Goal: Task Accomplishment & Management: Manage account settings

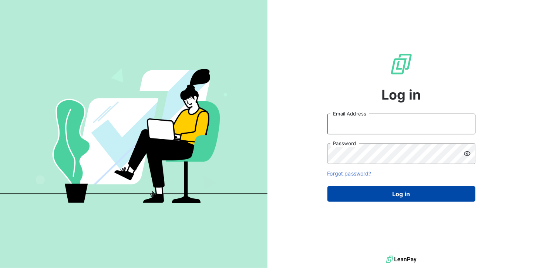
type input "[DOMAIN_NAME][EMAIL_ADDRESS][DOMAIN_NAME]"
click at [363, 188] on button "Log in" at bounding box center [402, 194] width 148 height 16
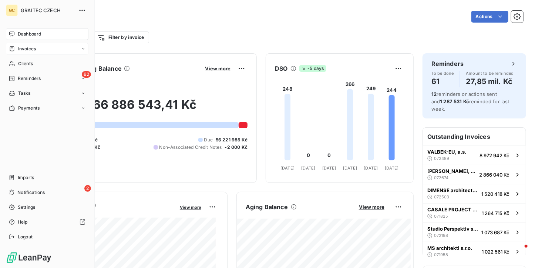
click at [21, 45] on div "Invoices" at bounding box center [47, 49] width 83 height 12
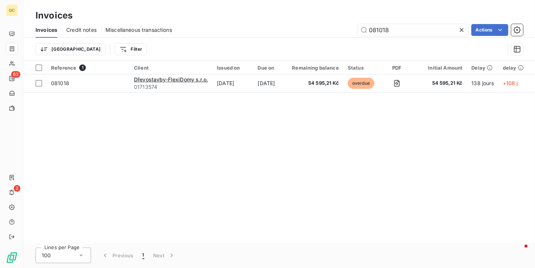
click at [459, 27] on icon at bounding box center [461, 29] width 7 height 7
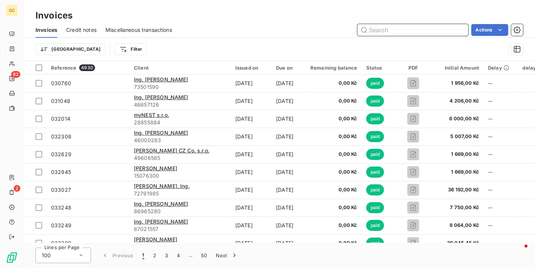
click at [368, 30] on input "text" at bounding box center [413, 30] width 111 height 12
click at [455, 16] on div "Invoices" at bounding box center [280, 15] width 512 height 13
click at [446, 30] on input "text" at bounding box center [413, 30] width 111 height 12
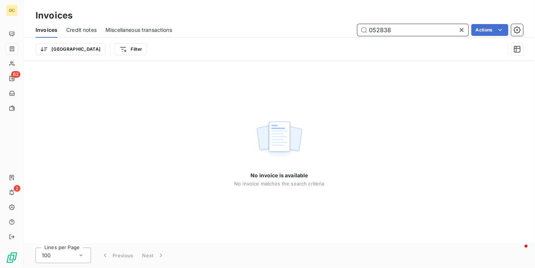
drag, startPoint x: 385, startPoint y: 28, endPoint x: 411, endPoint y: 31, distance: 26.4
click at [411, 31] on input "052838" at bounding box center [413, 30] width 111 height 12
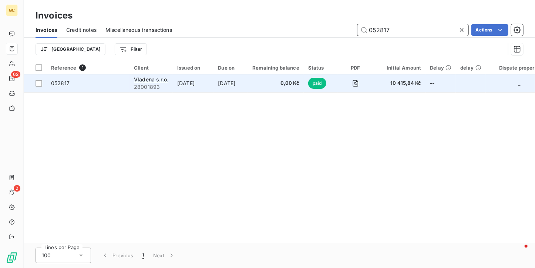
type input "052817"
click at [214, 88] on td "[DATE]" at bounding box center [231, 83] width 34 height 18
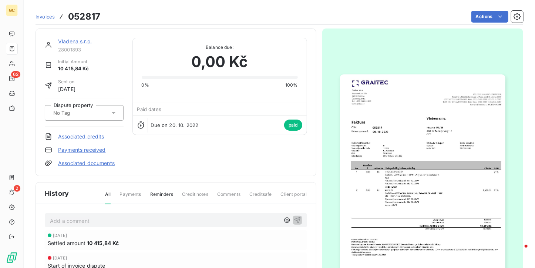
drag, startPoint x: 212, startPoint y: 252, endPoint x: 234, endPoint y: 225, distance: 34.7
click at [45, 13] on link "Invoices" at bounding box center [45, 16] width 19 height 7
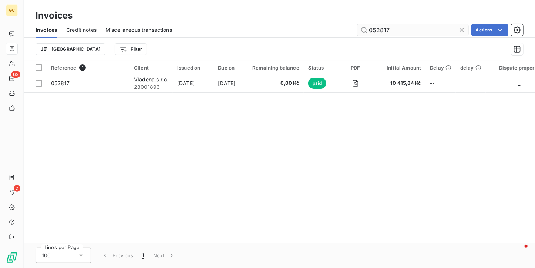
drag, startPoint x: 385, startPoint y: 31, endPoint x: 415, endPoint y: 31, distance: 30.0
click at [415, 31] on input "052817" at bounding box center [413, 30] width 111 height 12
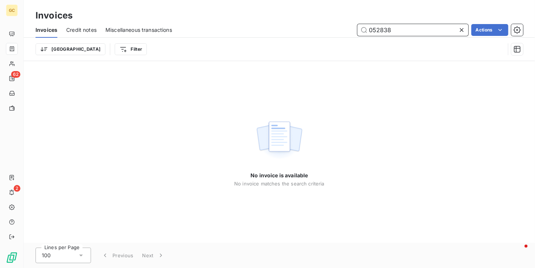
drag, startPoint x: 382, startPoint y: 29, endPoint x: 398, endPoint y: 28, distance: 15.6
click at [398, 28] on input "052838" at bounding box center [413, 30] width 111 height 12
type input "052817"
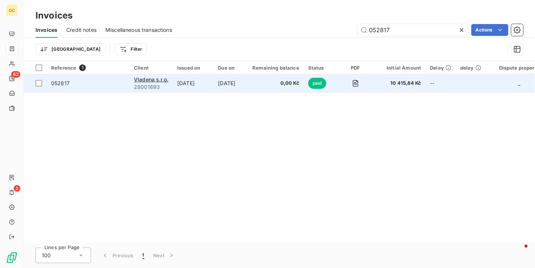
click at [292, 91] on td "0,00 Kč" at bounding box center [276, 83] width 56 height 18
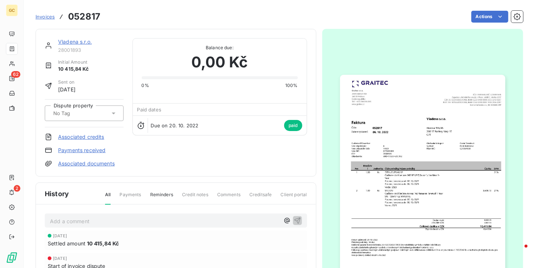
scroll to position [1, 0]
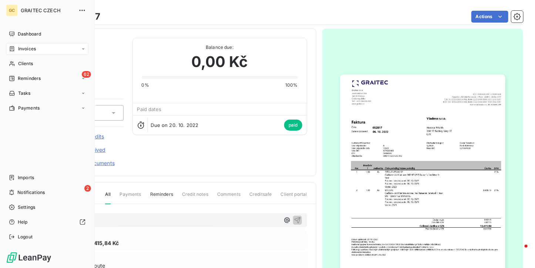
click at [12, 49] on icon at bounding box center [12, 48] width 4 height 5
click at [27, 33] on span "Dashboard" at bounding box center [29, 34] width 23 height 7
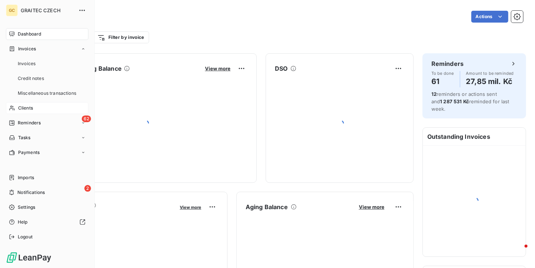
click at [27, 105] on span "Clients" at bounding box center [25, 108] width 15 height 7
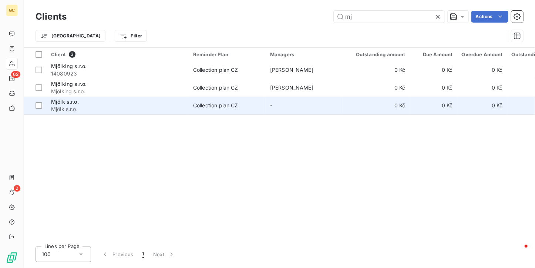
type input "mj"
click at [224, 100] on td "Collection plan CZ" at bounding box center [227, 106] width 77 height 18
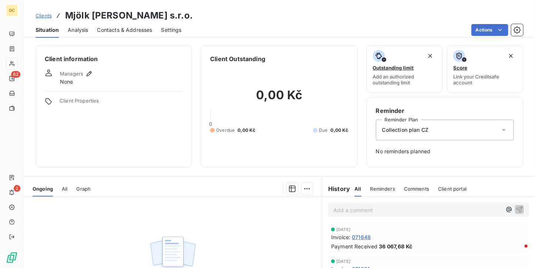
click at [141, 41] on div "Client information Managers None Client Properties Client Outstanding 0,00 Kč 0…" at bounding box center [280, 154] width 512 height 227
click at [139, 28] on span "Contacts & Addresses" at bounding box center [124, 29] width 55 height 7
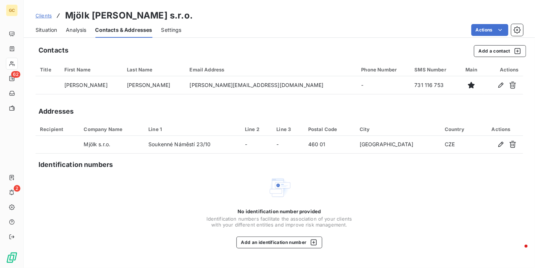
click at [55, 38] on div "Clients Mjölk s.r.o. - Mjölk s.r.o. Situation Analysis Contacts & Addresses Set…" at bounding box center [280, 134] width 512 height 268
click at [53, 30] on span "Situation" at bounding box center [46, 29] width 21 height 7
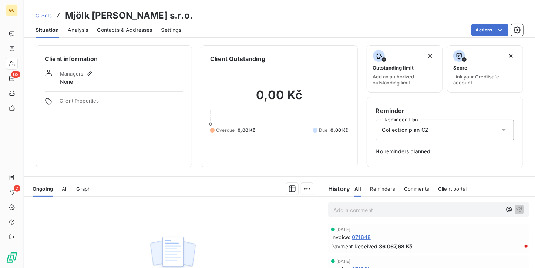
click at [74, 29] on span "Analysis" at bounding box center [78, 29] width 20 height 7
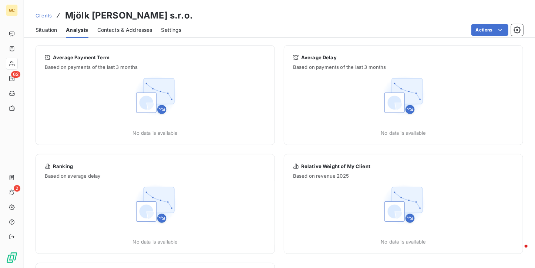
click at [43, 30] on span "Situation" at bounding box center [46, 29] width 21 height 7
